Goal: Task Accomplishment & Management: Complete application form

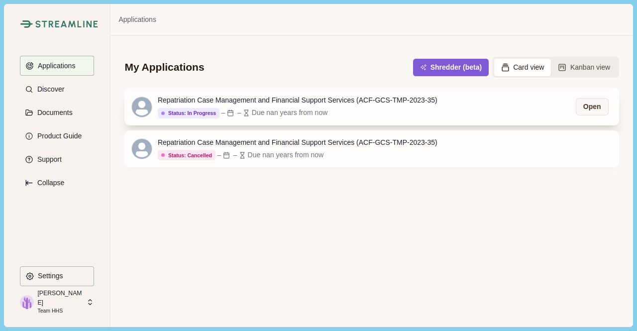
click at [360, 114] on div "Status: In Progress – – Due nan years from now" at bounding box center [298, 112] width 280 height 11
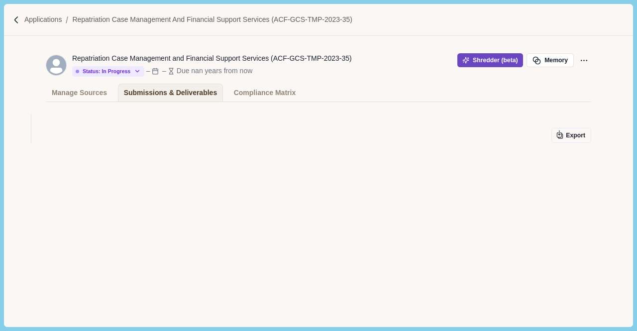
click at [484, 60] on button "Shredder (beta)" at bounding box center [490, 60] width 66 height 14
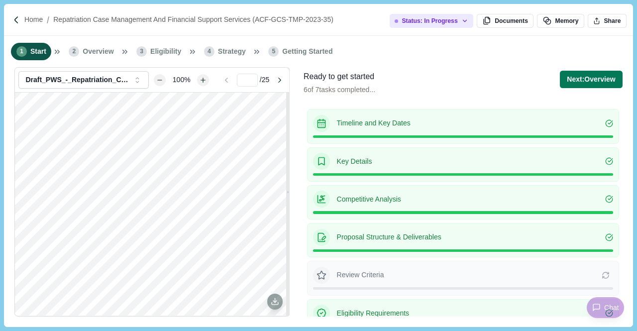
scroll to position [52, 0]
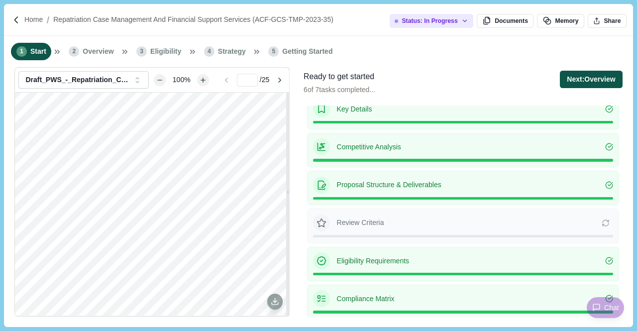
click at [590, 78] on button "Next: Overview" at bounding box center [591, 79] width 62 height 17
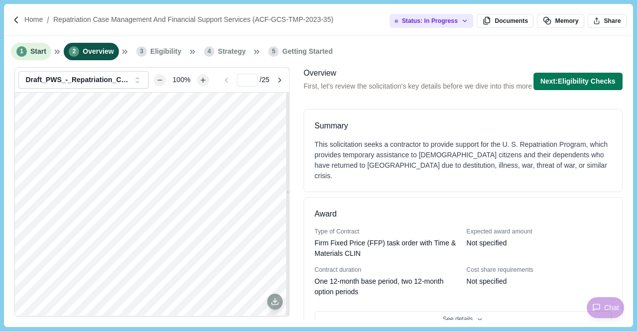
click at [27, 54] on li "1 Start" at bounding box center [31, 51] width 40 height 17
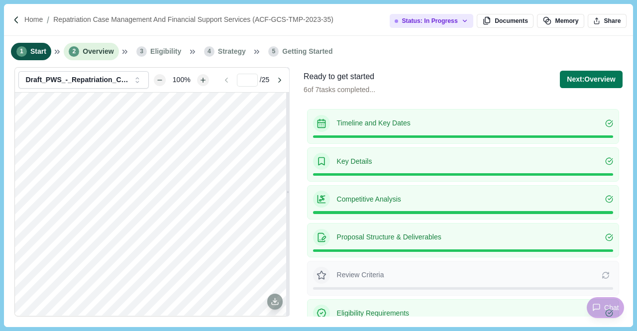
click at [91, 51] on span "Overview" at bounding box center [98, 51] width 31 height 10
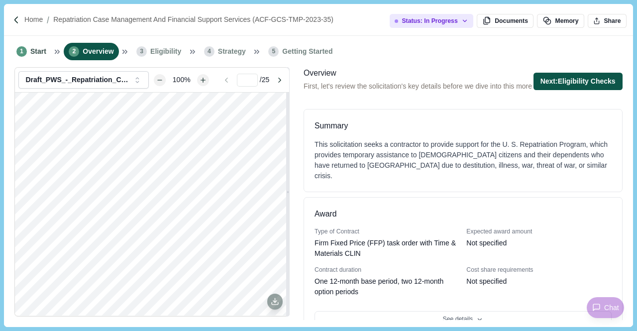
click at [578, 90] on button "Next: Eligibility Checks" at bounding box center [577, 81] width 89 height 17
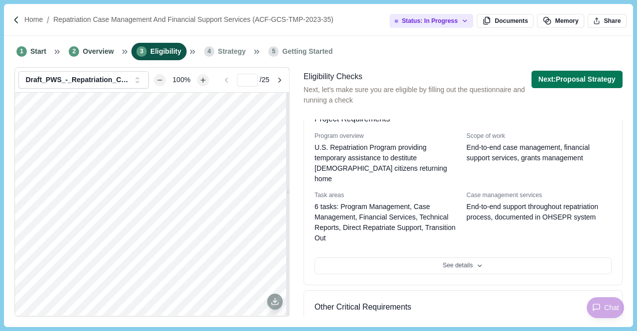
scroll to position [431, 0]
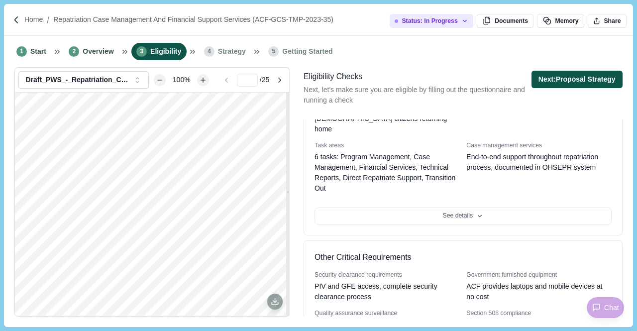
click at [568, 76] on button "Next: Proposal Strategy" at bounding box center [576, 79] width 91 height 17
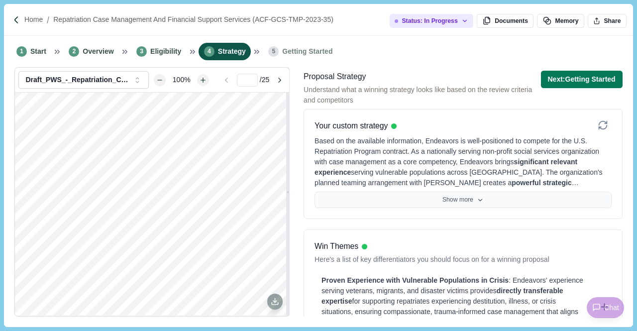
click at [342, 198] on button "Show more" at bounding box center [462, 199] width 297 height 17
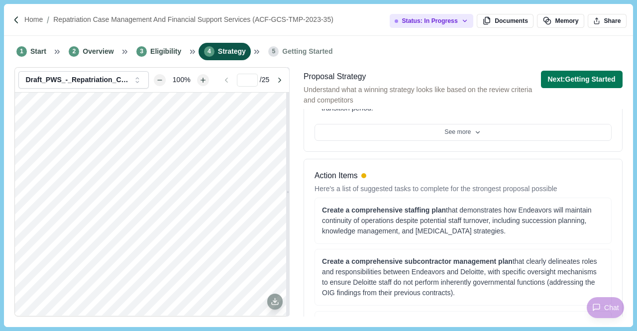
scroll to position [610, 0]
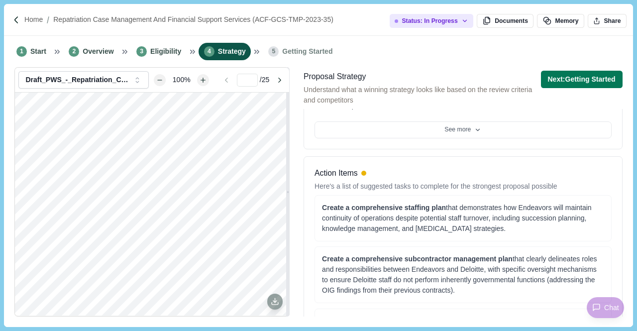
click at [334, 156] on div "Action Items Here's a list of suggested tasks to complete for the strongest pro…" at bounding box center [462, 271] width 319 height 230
click at [33, 19] on p "Home" at bounding box center [33, 19] width 18 height 10
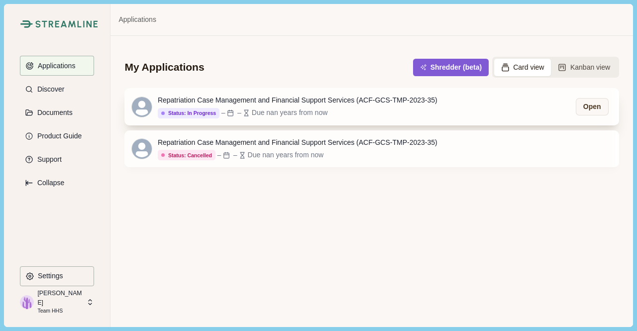
click at [239, 100] on div "Repatriation Case Management and Financial Support Services (ACF-GCS-TMP-2023-3…" at bounding box center [298, 100] width 280 height 10
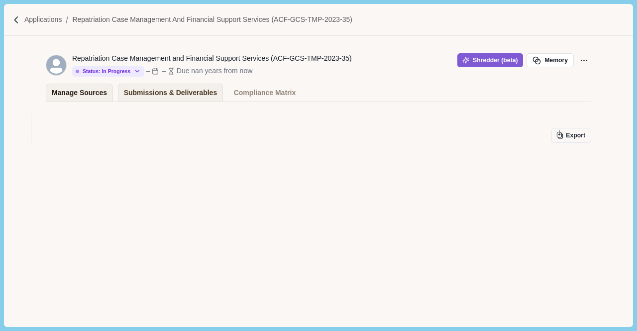
click at [78, 90] on div "Manage Sources" at bounding box center [79, 92] width 55 height 17
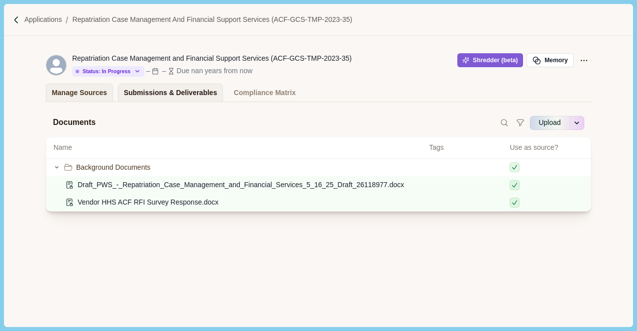
click at [177, 96] on div "Submissions & Deliverables" at bounding box center [171, 92] width 94 height 17
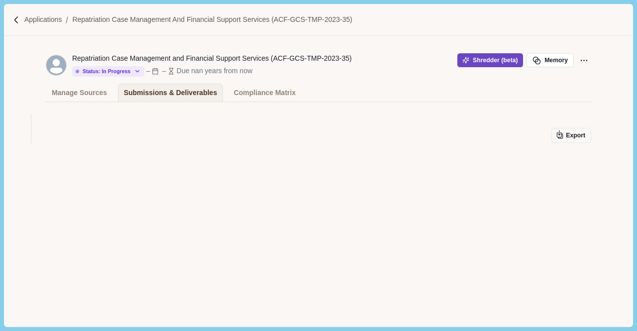
click at [508, 58] on button "Shredder (beta)" at bounding box center [490, 60] width 66 height 14
